Goal: Task Accomplishment & Management: Use online tool/utility

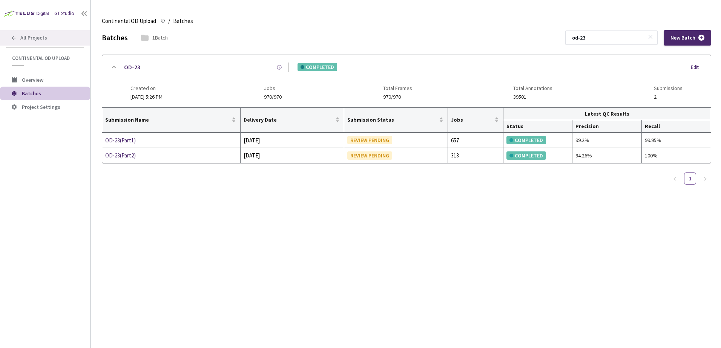
click at [24, 34] on div "All Projects" at bounding box center [45, 37] width 90 height 15
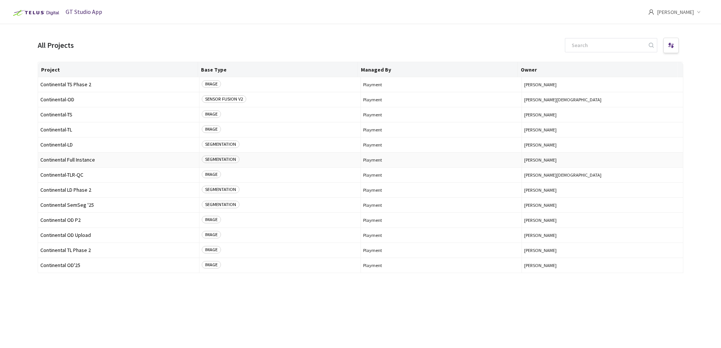
click at [85, 161] on span "Continental Full Instance" at bounding box center [118, 160] width 156 height 6
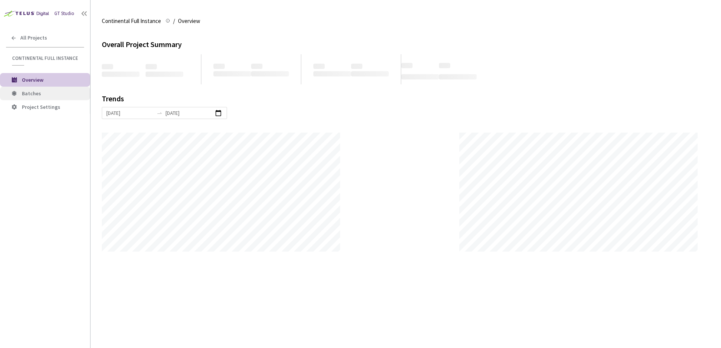
scroll to position [348, 721]
click at [49, 93] on span "Batches" at bounding box center [53, 93] width 62 height 6
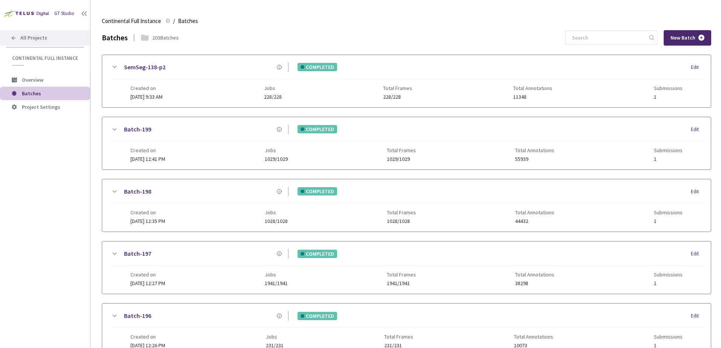
click at [42, 35] on span "All Projects" at bounding box center [33, 38] width 27 height 6
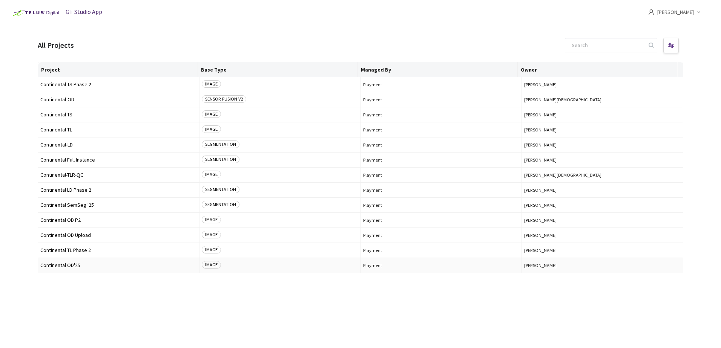
click at [76, 265] on span "Continental OD'25" at bounding box center [118, 266] width 156 height 6
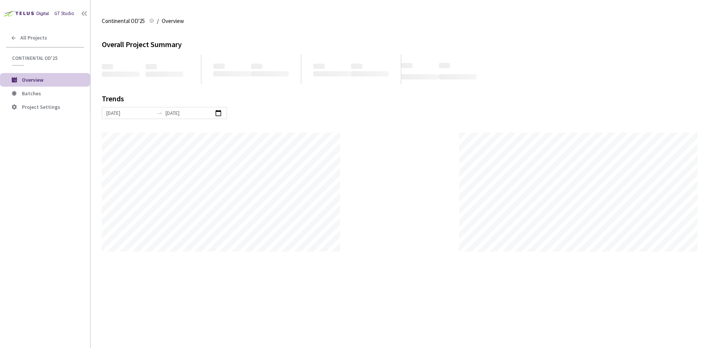
scroll to position [348, 721]
click at [35, 91] on span "Batches" at bounding box center [31, 93] width 19 height 7
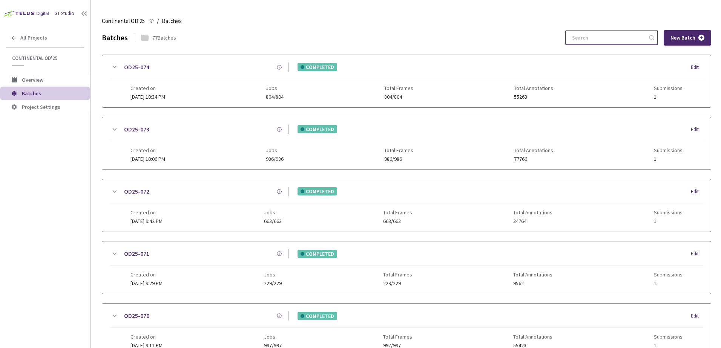
click at [590, 35] on input at bounding box center [607, 38] width 80 height 14
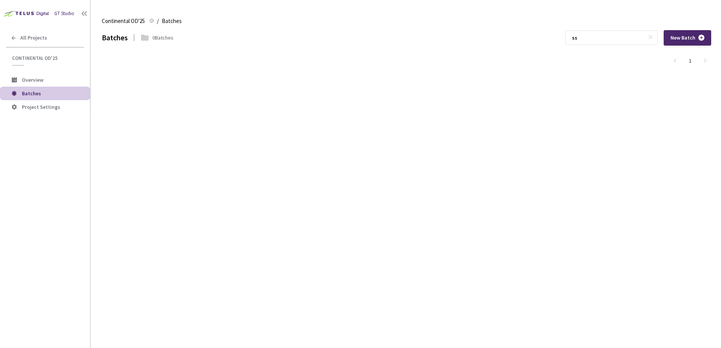
type input "ss"
click at [94, 35] on main "Continental OD'25 Continental OD'25 / Batches Batches Batches 0 Batches ss New …" at bounding box center [405, 174] width 630 height 348
click at [69, 38] on div "All Projects" at bounding box center [45, 37] width 90 height 15
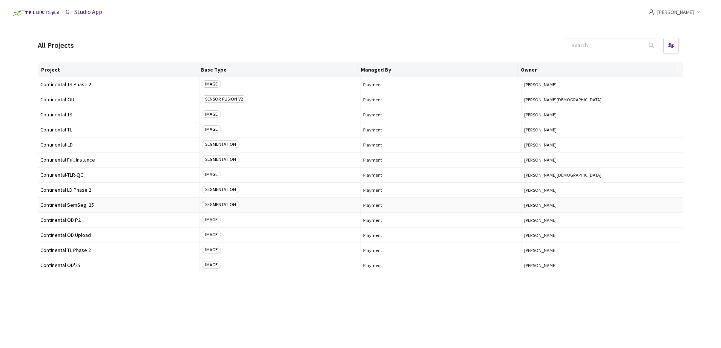
click at [89, 205] on span "Continental SemSeg '25" at bounding box center [118, 205] width 156 height 6
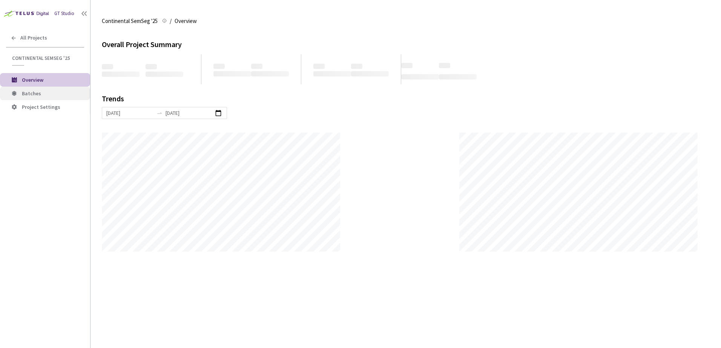
scroll to position [348, 721]
click at [55, 97] on li "Batches" at bounding box center [45, 94] width 90 height 14
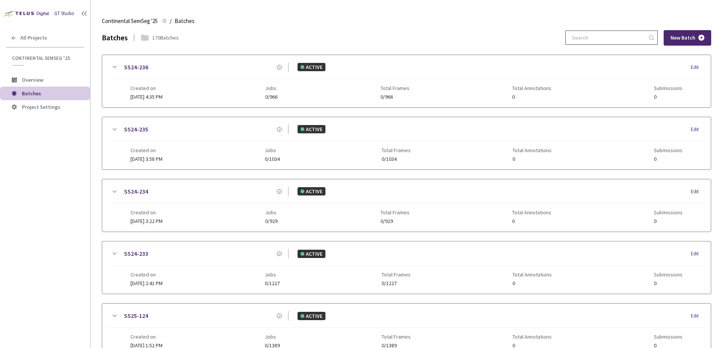
click at [595, 37] on input at bounding box center [607, 38] width 80 height 14
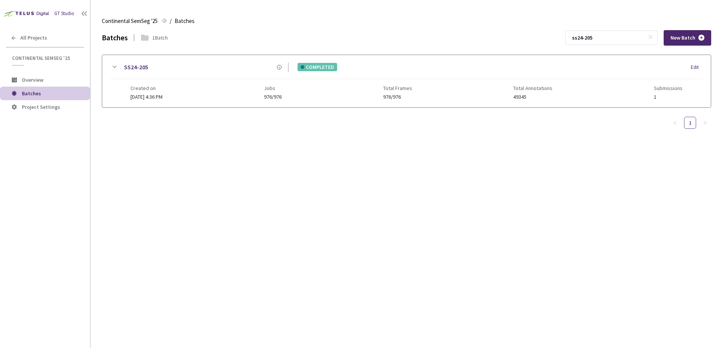
type input "ss24-205"
click at [112, 67] on icon at bounding box center [114, 67] width 9 height 9
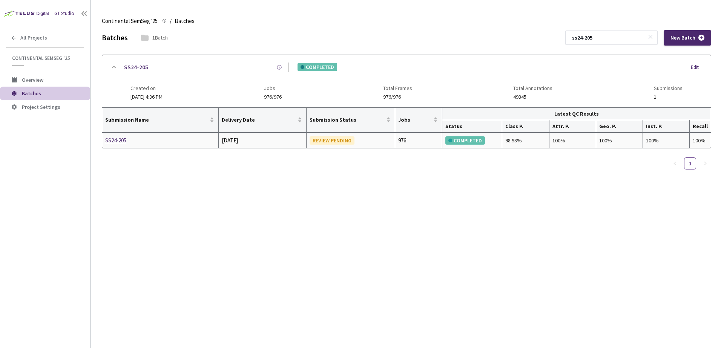
click at [126, 145] on td "SS24-205" at bounding box center [160, 140] width 116 height 15
click at [123, 143] on div "SS24-205" at bounding box center [145, 140] width 80 height 9
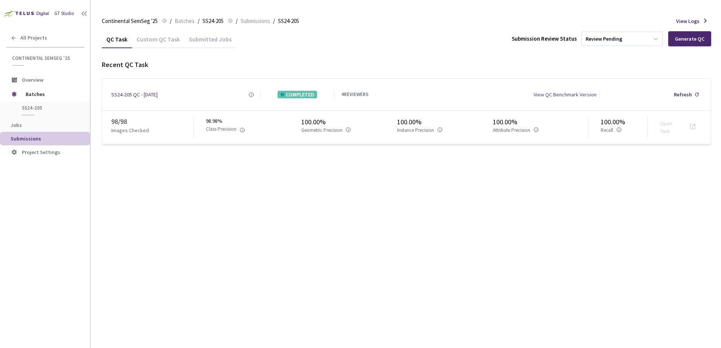
click at [165, 35] on div "Custom QC Task" at bounding box center [158, 41] width 52 height 13
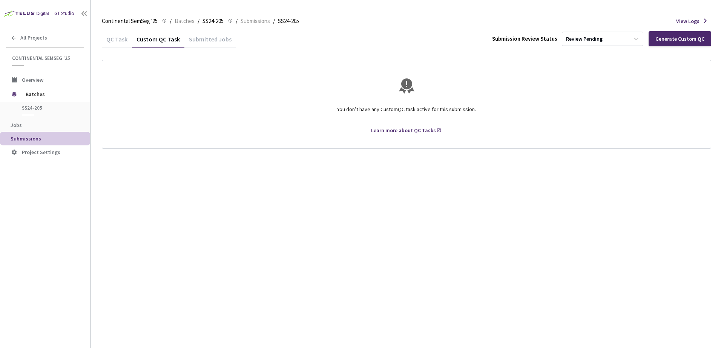
click at [113, 45] on div "QC Task" at bounding box center [117, 41] width 30 height 13
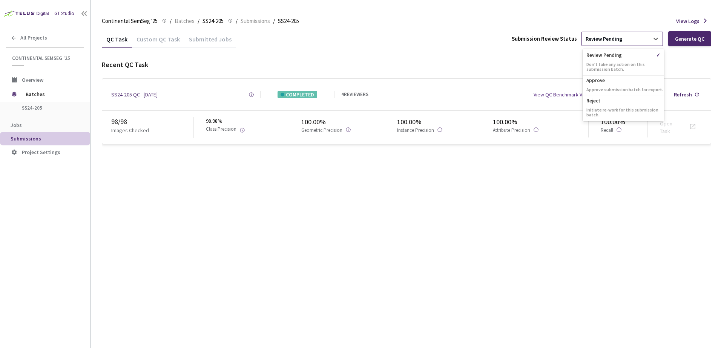
click at [625, 40] on div "Review Pending" at bounding box center [615, 39] width 67 height 12
click at [596, 78] on p "Approve" at bounding box center [622, 80] width 81 height 8
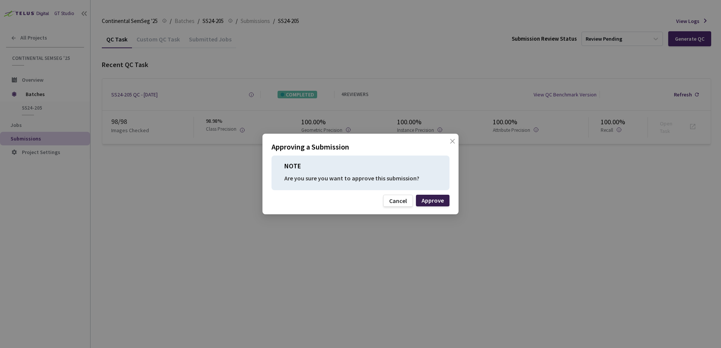
click at [433, 204] on div "Approve" at bounding box center [432, 201] width 22 height 6
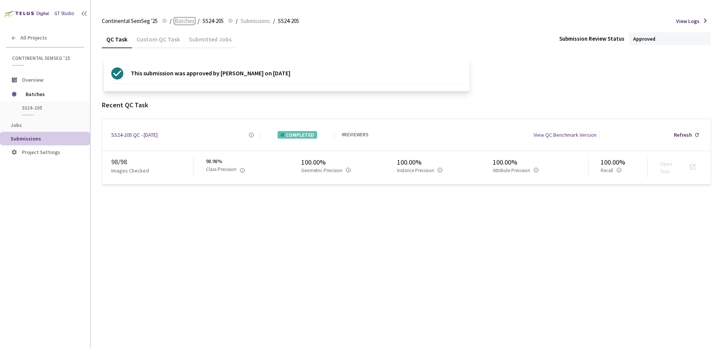
click at [180, 23] on span "Batches" at bounding box center [185, 21] width 20 height 9
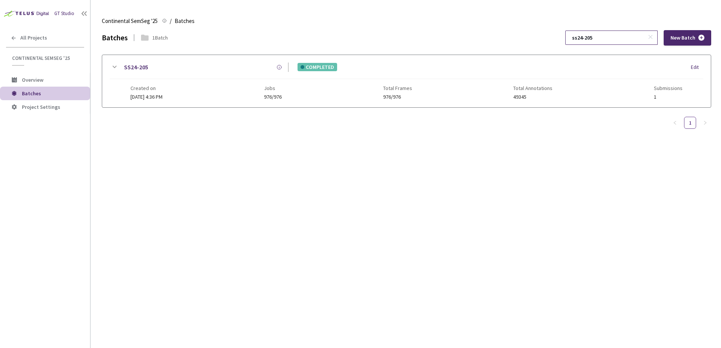
click at [618, 38] on input "ss24-205" at bounding box center [607, 38] width 80 height 14
type input "ss24-211"
click at [119, 63] on div "SS24-211" at bounding box center [204, 67] width 170 height 9
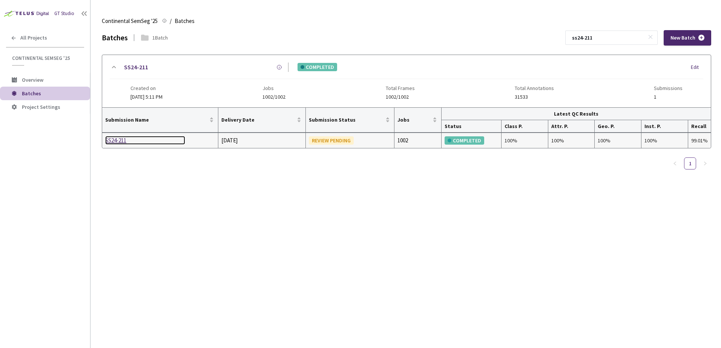
click at [115, 138] on div "SS24-211" at bounding box center [145, 140] width 80 height 9
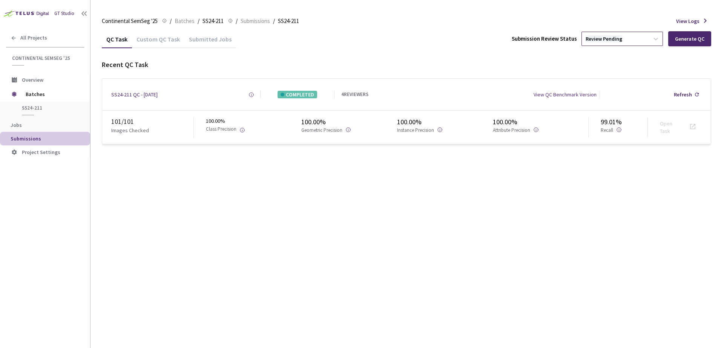
click at [622, 37] on div "Review Pending" at bounding box center [615, 39] width 67 height 12
click at [599, 87] on p "Approve submission batch for export." at bounding box center [622, 89] width 81 height 5
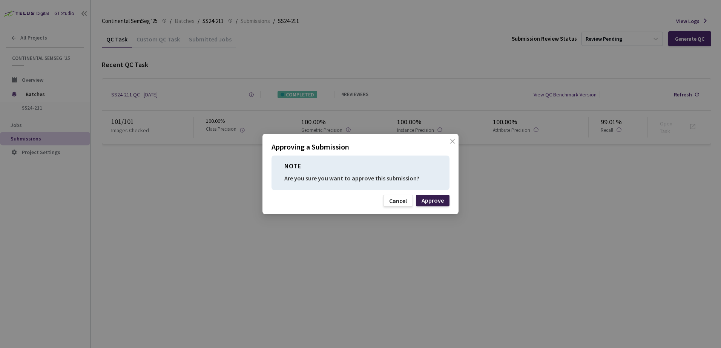
click at [433, 201] on div "Approve" at bounding box center [432, 201] width 22 height 6
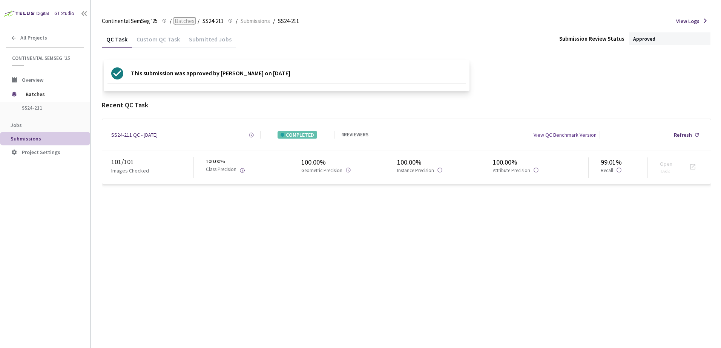
click at [187, 23] on span "Batches" at bounding box center [185, 21] width 20 height 9
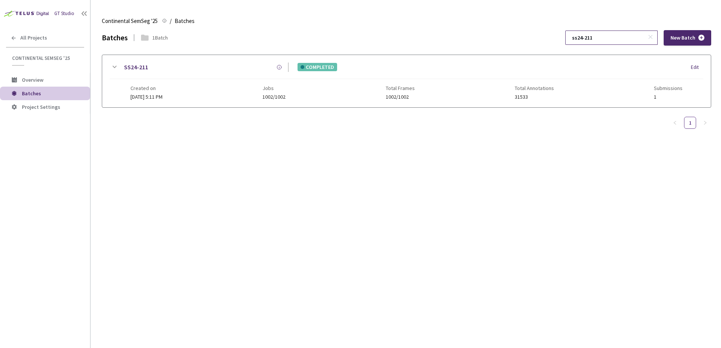
click at [589, 38] on input "ss24-211" at bounding box center [607, 38] width 80 height 14
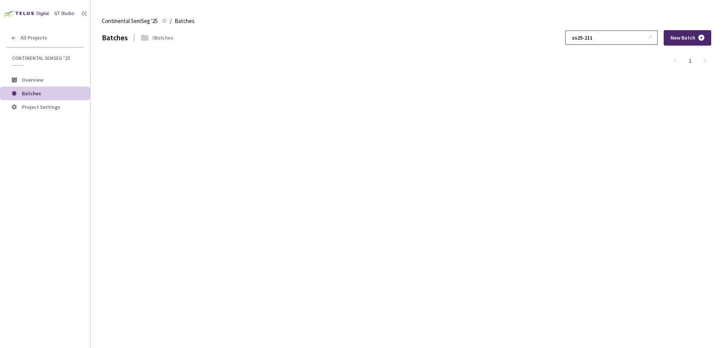
click at [625, 38] on input "ss25-211" at bounding box center [607, 38] width 80 height 14
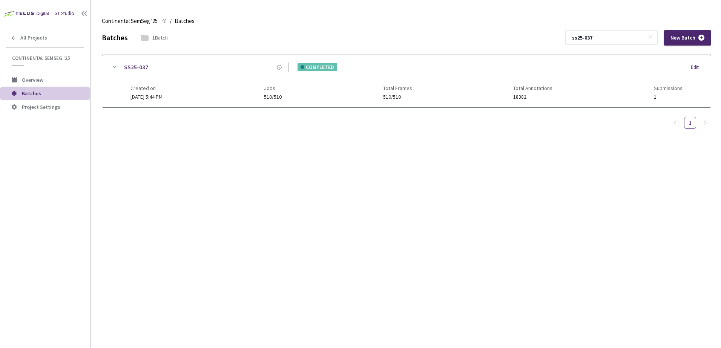
type input "ss25-037"
click at [110, 66] on icon at bounding box center [114, 67] width 9 height 9
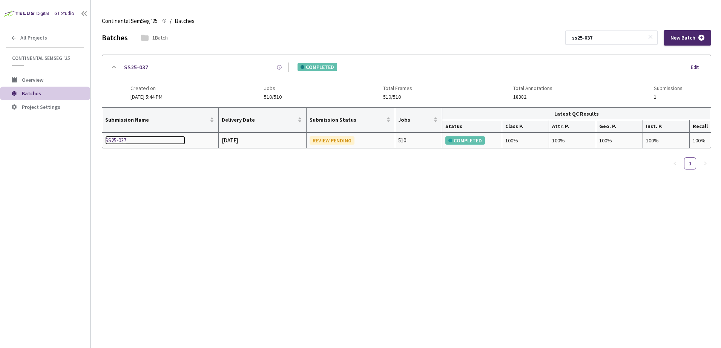
click at [115, 141] on div "SS25-037" at bounding box center [145, 140] width 80 height 9
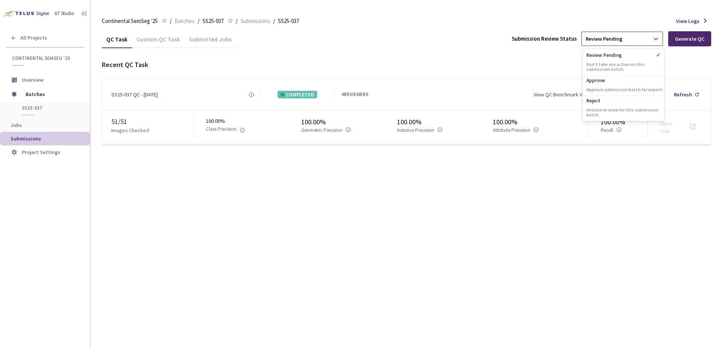
click at [591, 35] on div "Review Pending" at bounding box center [615, 39] width 67 height 12
click at [596, 83] on p "Approve" at bounding box center [622, 80] width 81 height 8
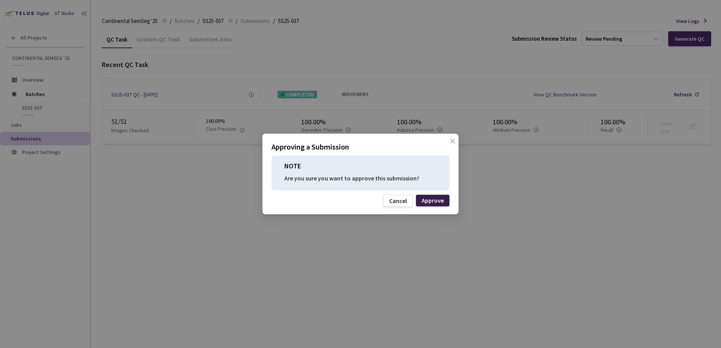
click at [434, 199] on div "Approve" at bounding box center [432, 201] width 22 height 6
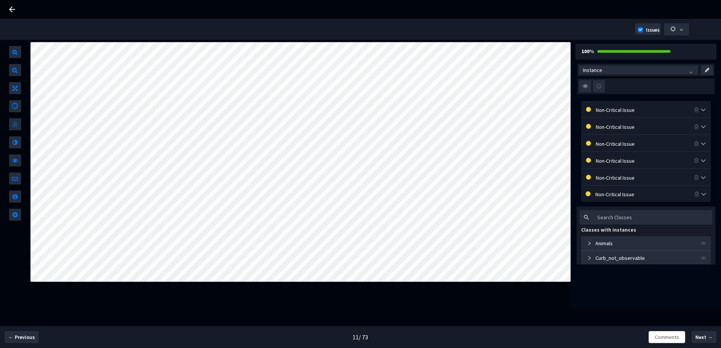
click at [586, 80] on div at bounding box center [645, 86] width 137 height 16
click at [585, 83] on img at bounding box center [585, 86] width 12 height 12
click at [0, 0] on input "checkbox" at bounding box center [0, 0] width 0 height 0
click at [587, 90] on img at bounding box center [585, 86] width 12 height 12
click at [0, 0] on input "checkbox" at bounding box center [0, 0] width 0 height 0
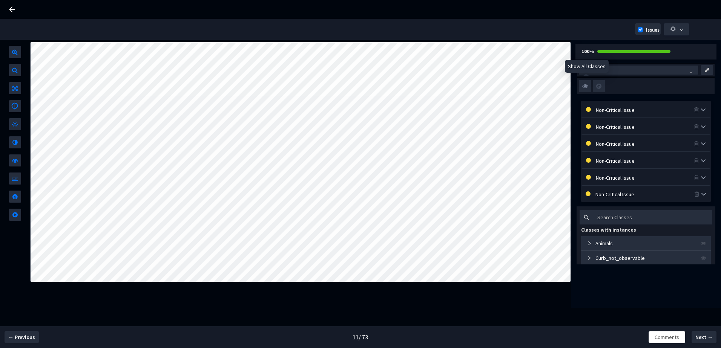
click at [585, 84] on img at bounding box center [585, 86] width 12 height 12
click at [0, 0] on input "checkbox" at bounding box center [0, 0] width 0 height 0
click at [585, 84] on img at bounding box center [585, 86] width 12 height 12
click at [0, 0] on input "checkbox" at bounding box center [0, 0] width 0 height 0
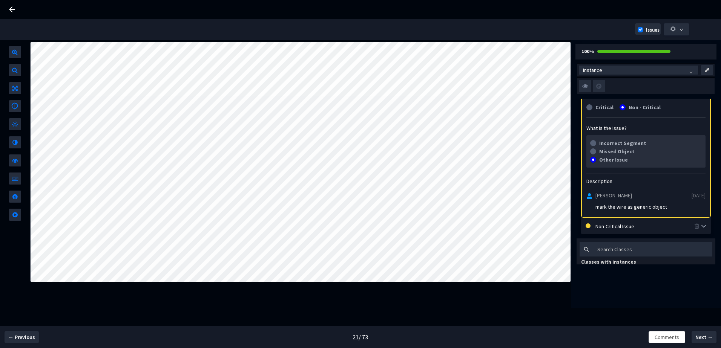
scroll to position [75, 0]
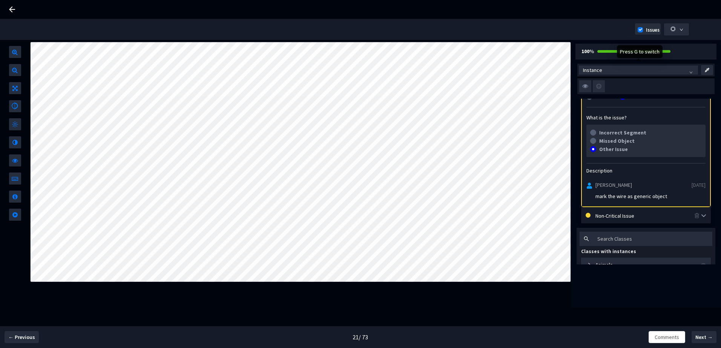
click at [582, 85] on img at bounding box center [585, 86] width 12 height 12
click at [0, 0] on input "checkbox" at bounding box center [0, 0] width 0 height 0
click at [582, 85] on img at bounding box center [585, 86] width 12 height 12
click at [0, 0] on input "checkbox" at bounding box center [0, 0] width 0 height 0
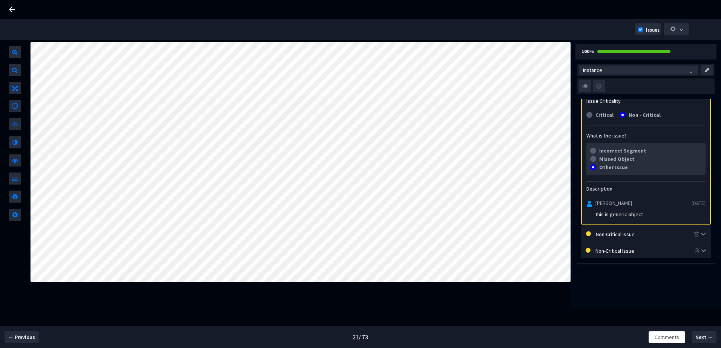
scroll to position [39, 0]
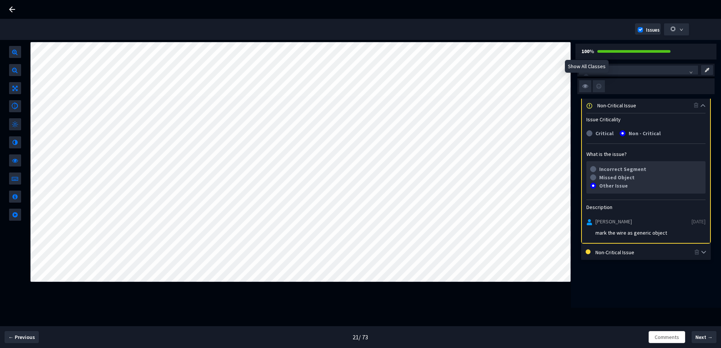
click at [587, 86] on img at bounding box center [585, 86] width 12 height 12
click at [0, 0] on input "checkbox" at bounding box center [0, 0] width 0 height 0
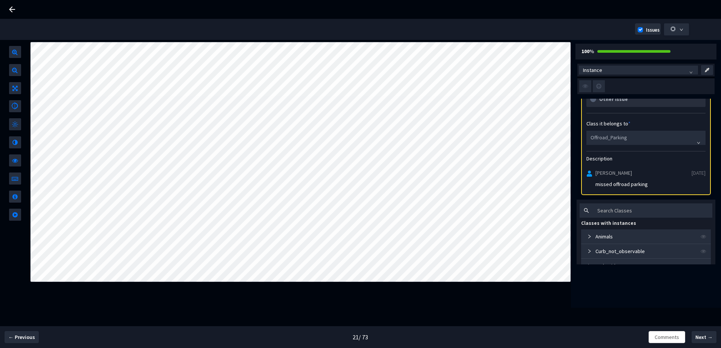
scroll to position [152, 0]
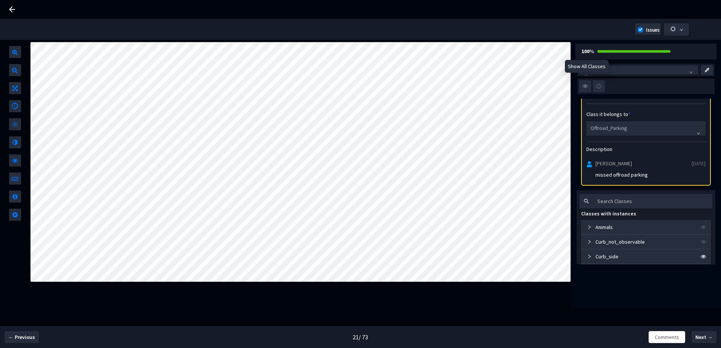
click at [584, 84] on img at bounding box center [585, 86] width 12 height 12
click at [0, 0] on input "checkbox" at bounding box center [0, 0] width 0 height 0
click at [584, 84] on img at bounding box center [585, 86] width 12 height 12
click at [0, 0] on input "checkbox" at bounding box center [0, 0] width 0 height 0
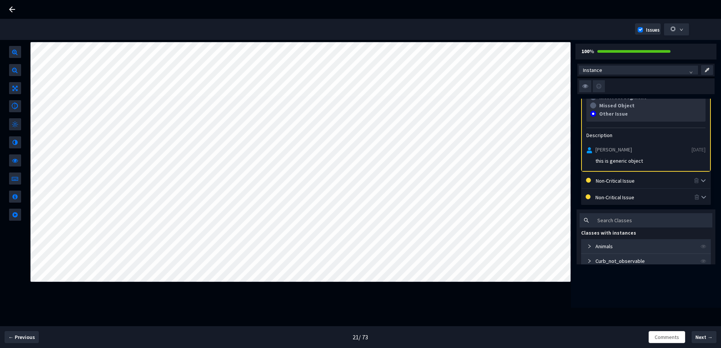
scroll to position [77, 0]
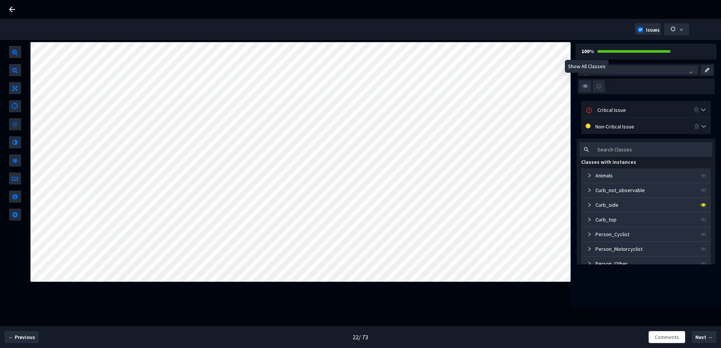
click at [589, 87] on img at bounding box center [585, 86] width 12 height 12
click at [0, 0] on input "checkbox" at bounding box center [0, 0] width 0 height 0
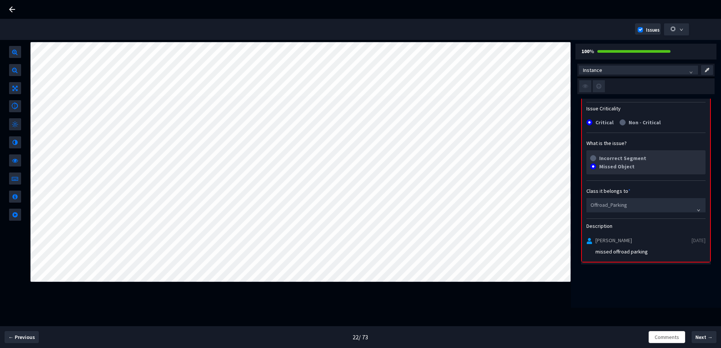
scroll to position [113, 0]
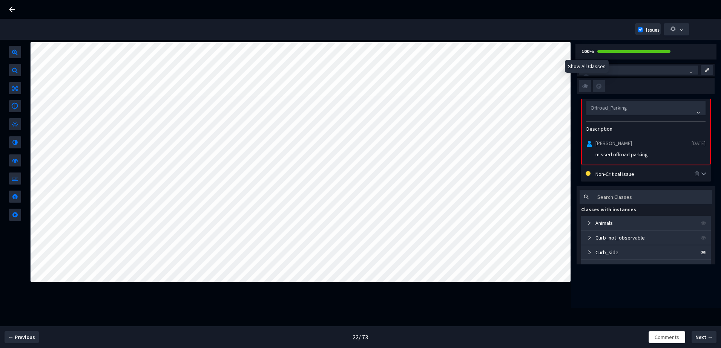
click at [586, 81] on img at bounding box center [585, 86] width 12 height 12
click at [0, 0] on input "checkbox" at bounding box center [0, 0] width 0 height 0
click at [584, 87] on img at bounding box center [585, 86] width 12 height 12
click at [0, 0] on input "checkbox" at bounding box center [0, 0] width 0 height 0
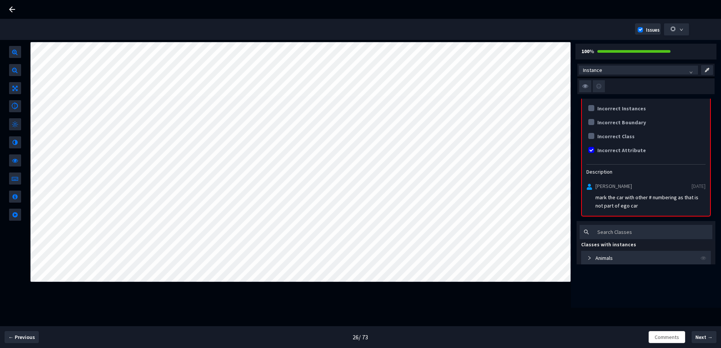
scroll to position [151, 0]
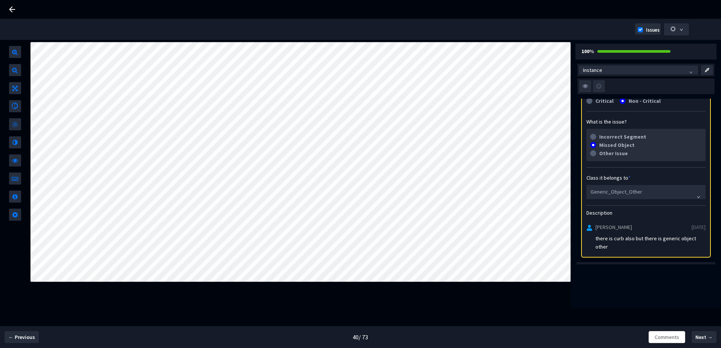
scroll to position [75, 0]
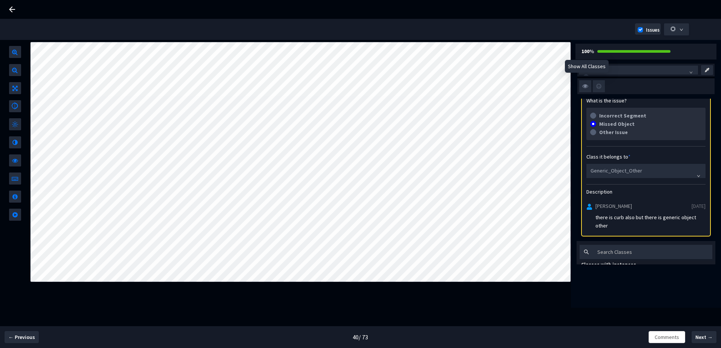
click at [585, 88] on img at bounding box center [585, 86] width 12 height 12
click at [0, 0] on input "checkbox" at bounding box center [0, 0] width 0 height 0
click at [585, 88] on img at bounding box center [585, 86] width 12 height 12
click at [0, 0] on input "checkbox" at bounding box center [0, 0] width 0 height 0
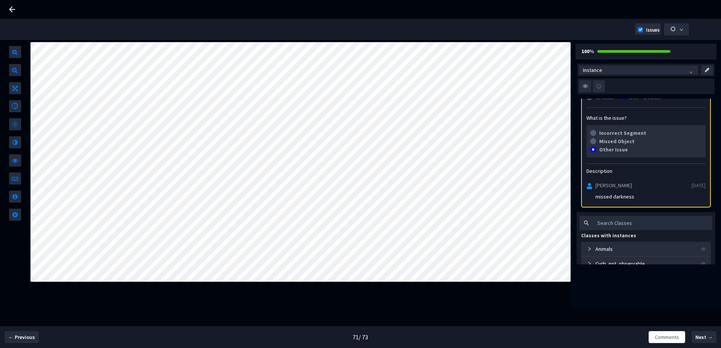
scroll to position [75, 0]
click at [585, 84] on img at bounding box center [585, 86] width 12 height 12
click at [0, 0] on input "checkbox" at bounding box center [0, 0] width 0 height 0
click at [585, 85] on img at bounding box center [585, 86] width 12 height 12
click at [0, 0] on input "checkbox" at bounding box center [0, 0] width 0 height 0
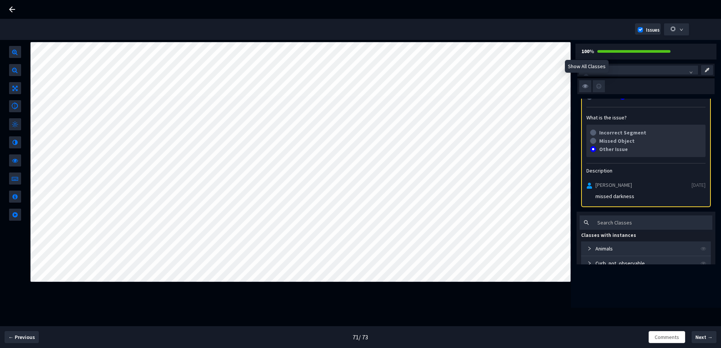
click at [585, 86] on img at bounding box center [585, 86] width 12 height 12
click at [0, 0] on input "checkbox" at bounding box center [0, 0] width 0 height 0
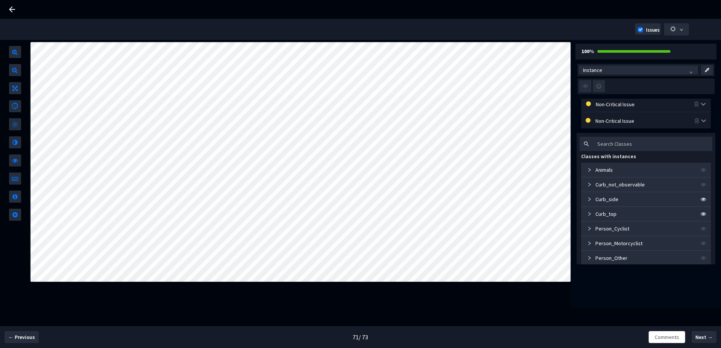
scroll to position [211, 0]
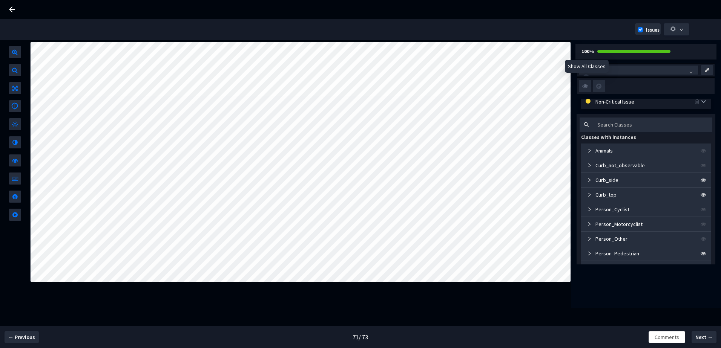
click at [583, 88] on img at bounding box center [585, 86] width 12 height 12
click at [0, 0] on input "checkbox" at bounding box center [0, 0] width 0 height 0
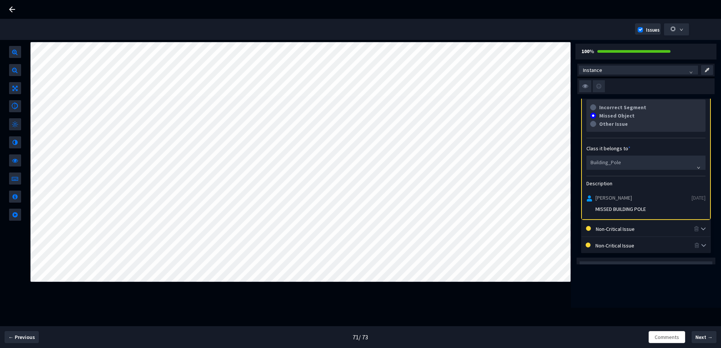
scroll to position [113, 0]
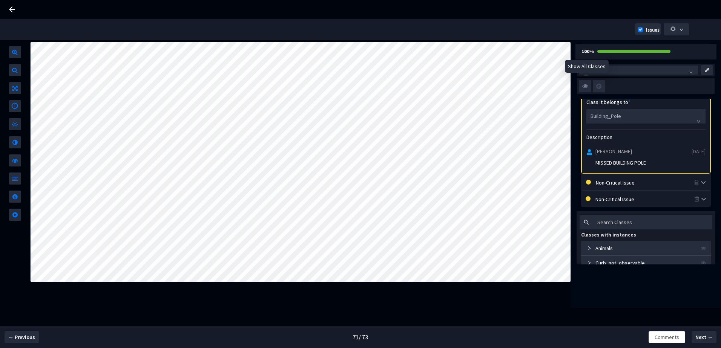
click at [582, 87] on img at bounding box center [585, 86] width 12 height 12
click at [0, 0] on input "checkbox" at bounding box center [0, 0] width 0 height 0
click at [582, 87] on img at bounding box center [585, 86] width 12 height 12
click at [0, 0] on input "checkbox" at bounding box center [0, 0] width 0 height 0
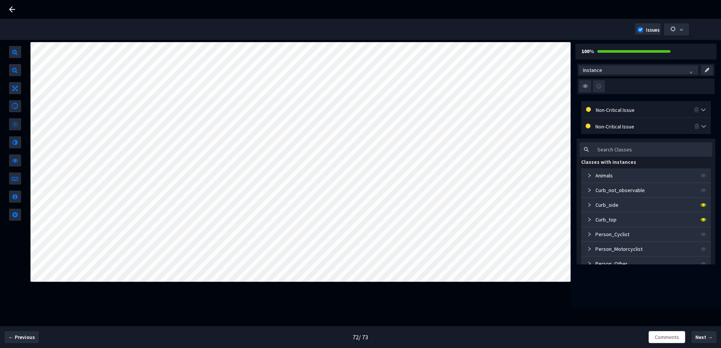
click at [585, 91] on img at bounding box center [585, 86] width 12 height 12
click at [0, 0] on input "checkbox" at bounding box center [0, 0] width 0 height 0
click at [585, 91] on img at bounding box center [585, 86] width 12 height 12
click at [0, 0] on input "checkbox" at bounding box center [0, 0] width 0 height 0
